Goal: Task Accomplishment & Management: Manage account settings

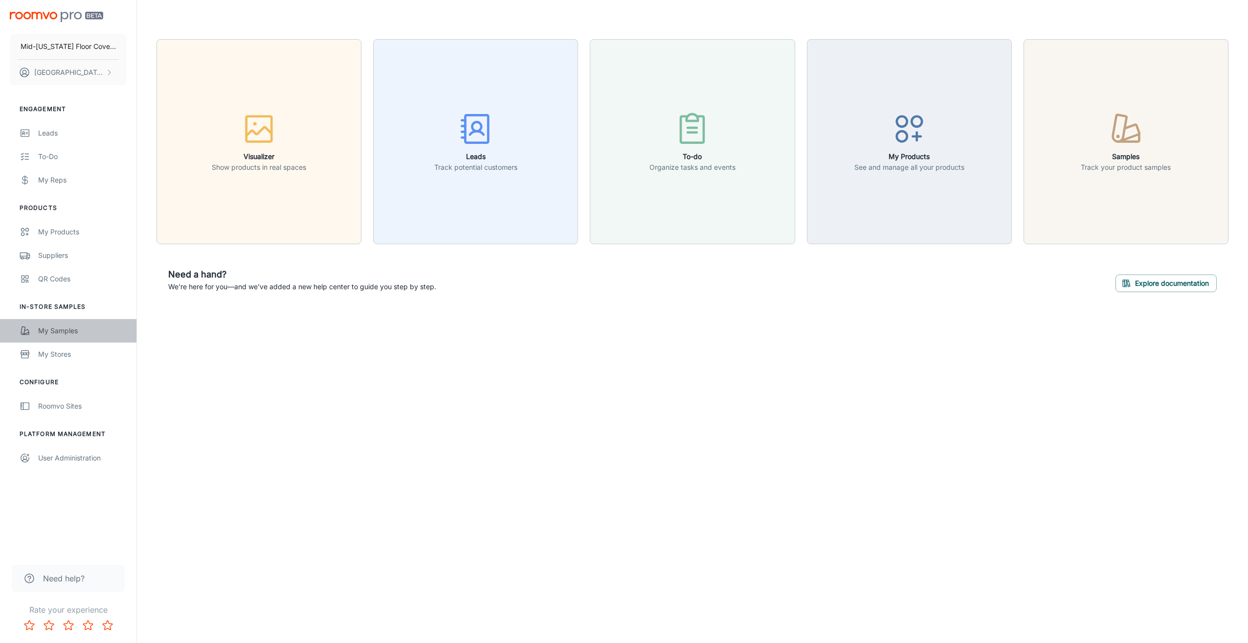
click at [48, 328] on div "My Samples" at bounding box center [82, 330] width 89 height 11
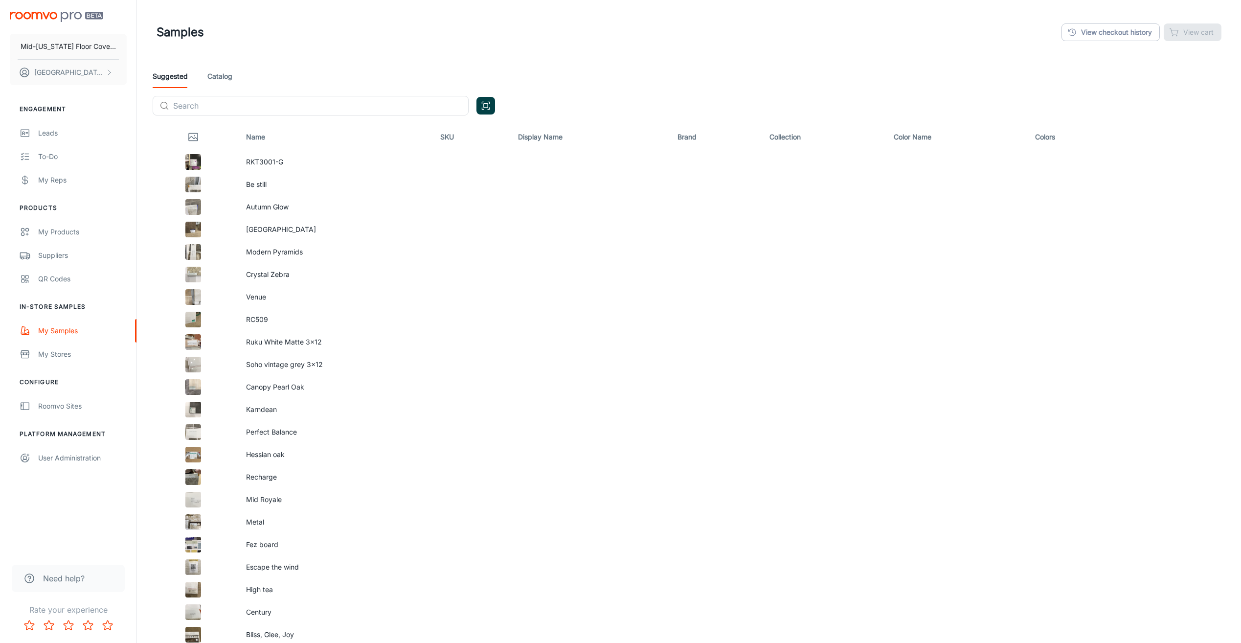
click at [491, 108] on button "Open QR code scanner" at bounding box center [485, 106] width 19 height 18
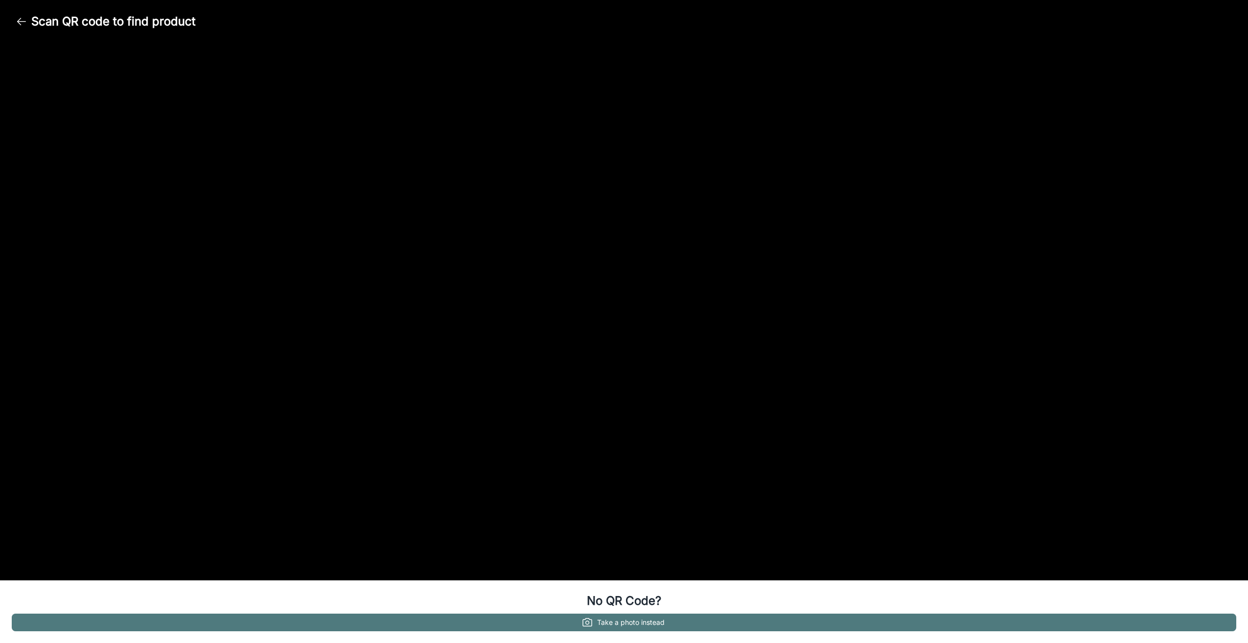
click at [620, 618] on button "Take a photo instead" at bounding box center [624, 622] width 1224 height 18
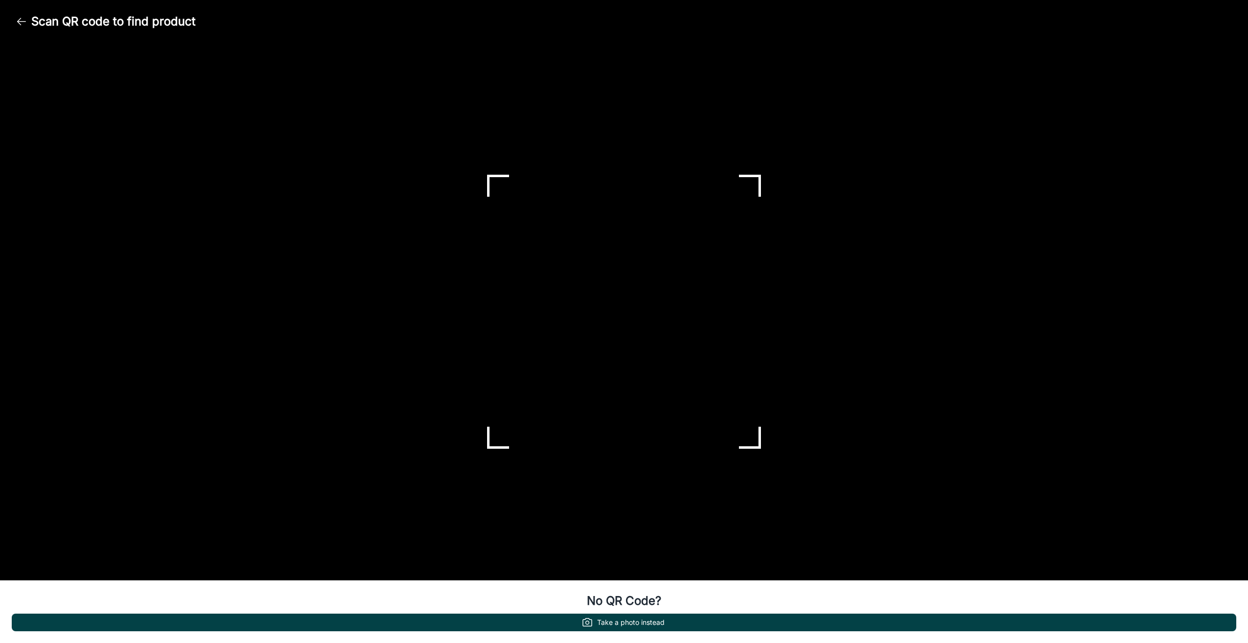
click at [649, 621] on button "Take a photo instead" at bounding box center [624, 622] width 1224 height 18
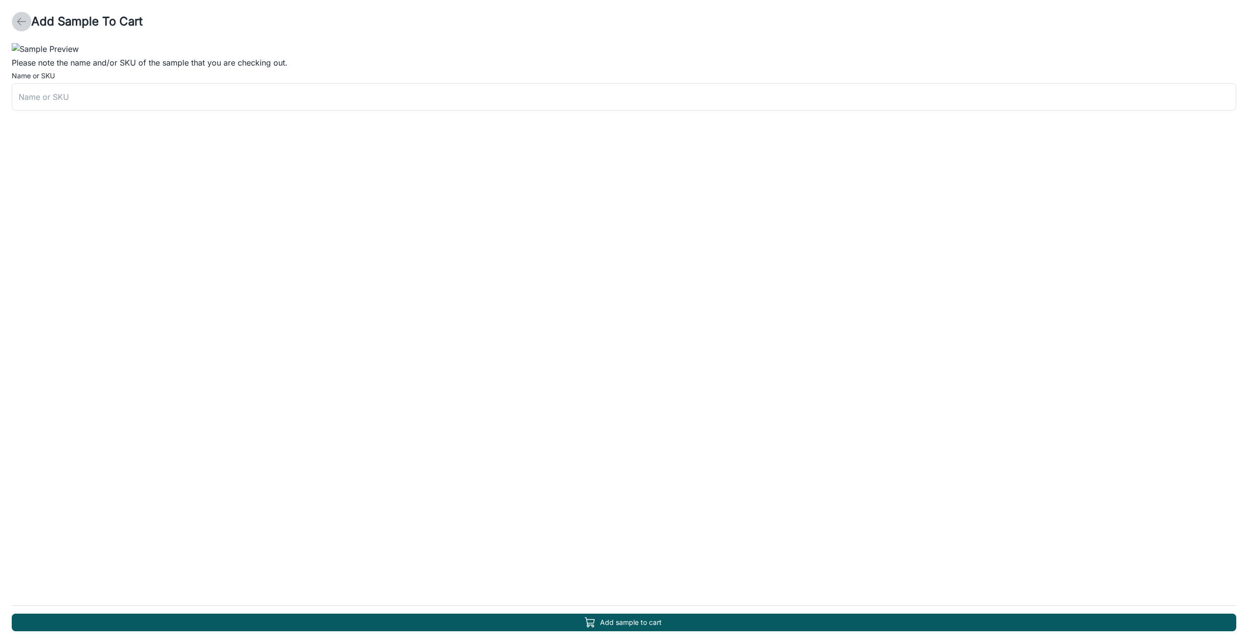
click at [18, 22] on polyline "button" at bounding box center [19, 21] width 3 height 7
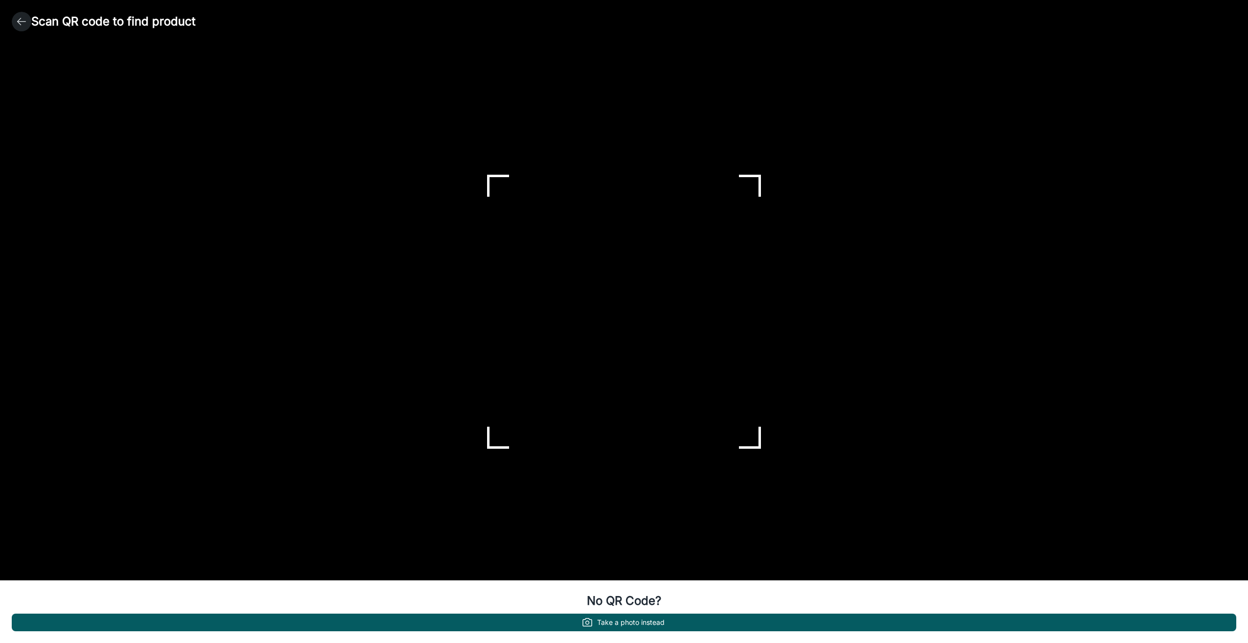
click at [18, 24] on icon "button" at bounding box center [22, 22] width 12 height 12
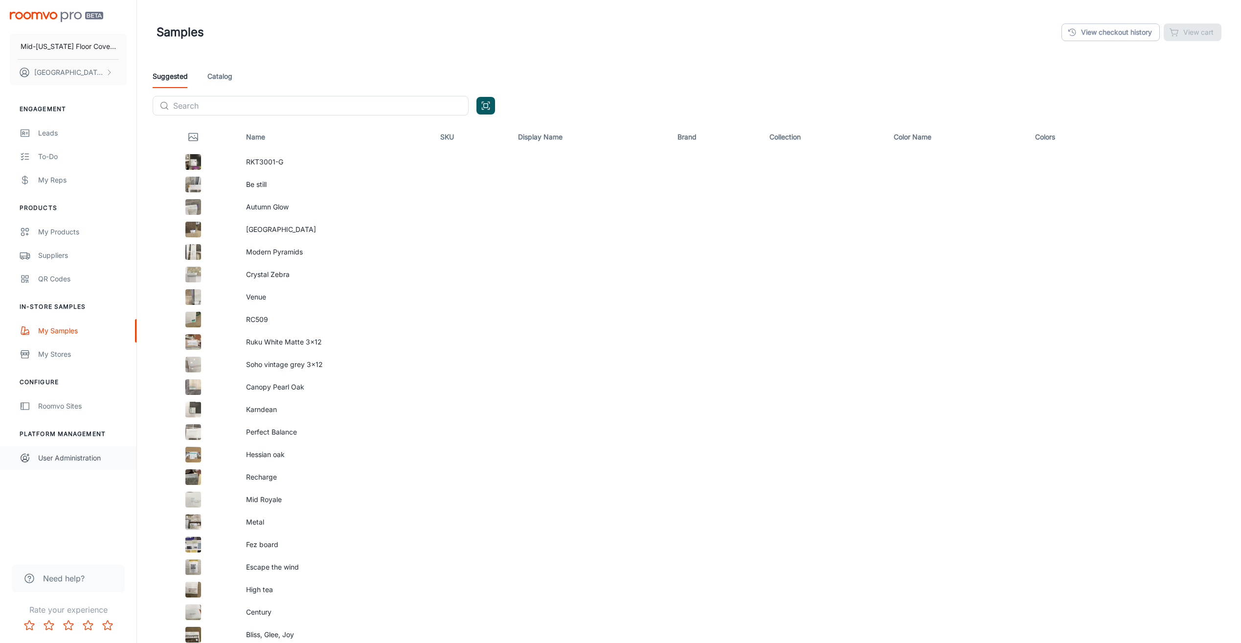
click at [91, 455] on div "User Administration" at bounding box center [82, 457] width 89 height 11
